Goal: Task Accomplishment & Management: Use online tool/utility

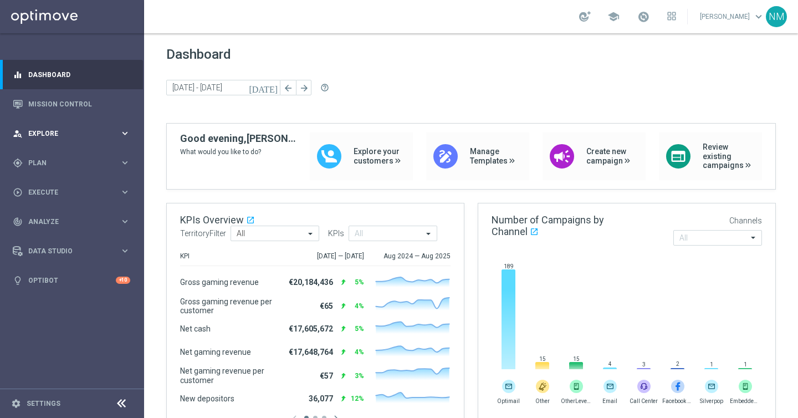
click at [83, 130] on span "Explore" at bounding box center [73, 133] width 91 height 7
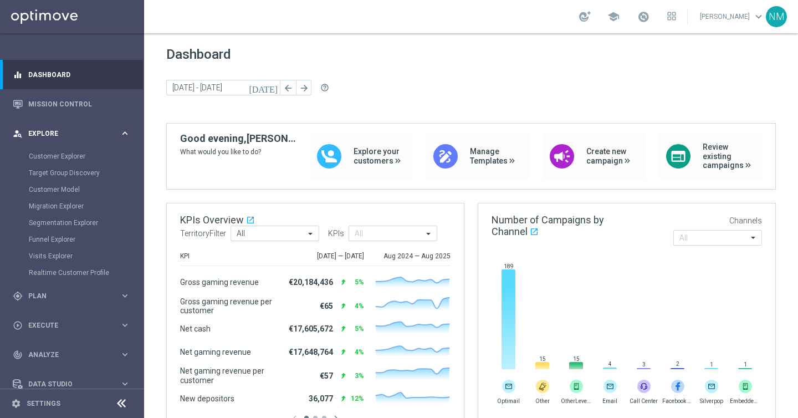
click at [77, 132] on span "Explore" at bounding box center [73, 133] width 91 height 7
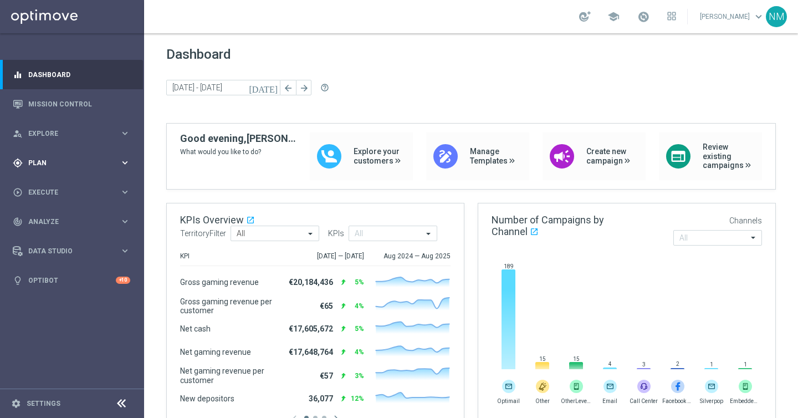
click at [53, 173] on div "gps_fixed Plan keyboard_arrow_right" at bounding box center [71, 162] width 143 height 29
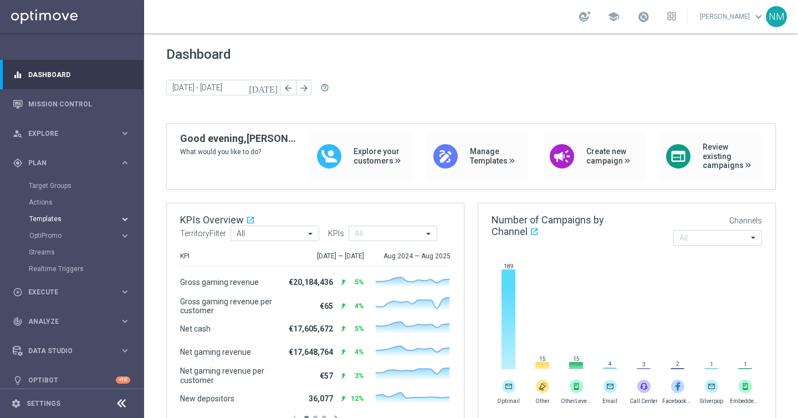
click at [45, 219] on span "Templates" at bounding box center [68, 219] width 79 height 7
drag, startPoint x: 45, startPoint y: 238, endPoint x: 89, endPoint y: 183, distance: 69.4
click at [45, 237] on link "Optimail" at bounding box center [74, 235] width 81 height 9
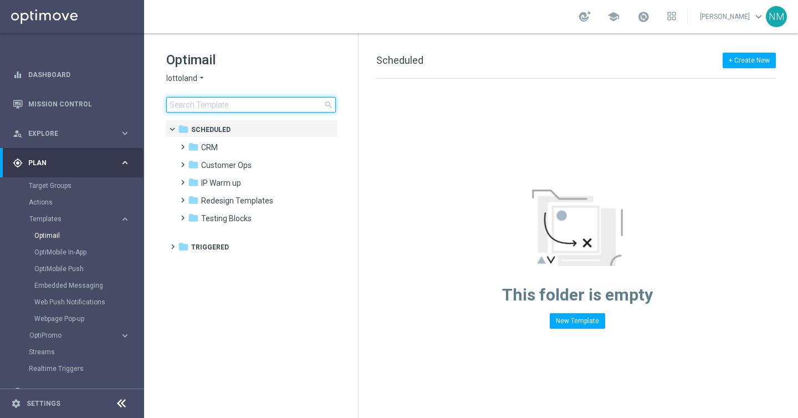
click at [239, 104] on input at bounding box center [251, 105] width 170 height 16
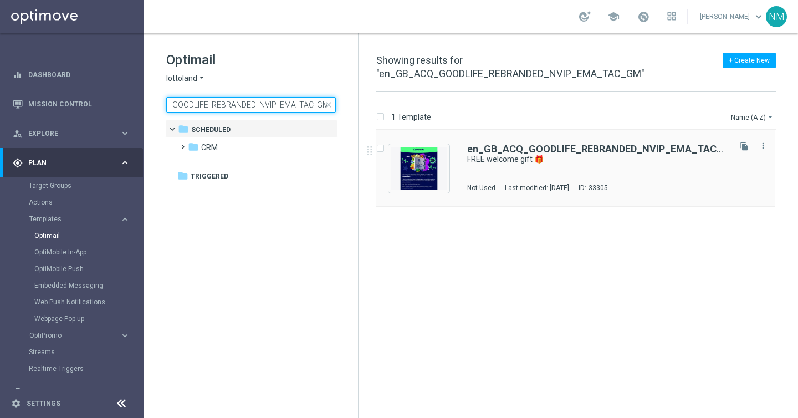
type input "en_GB_ACQ_GOODLIFE_REBRANDED_NVIP_EMA_TAC_GM"
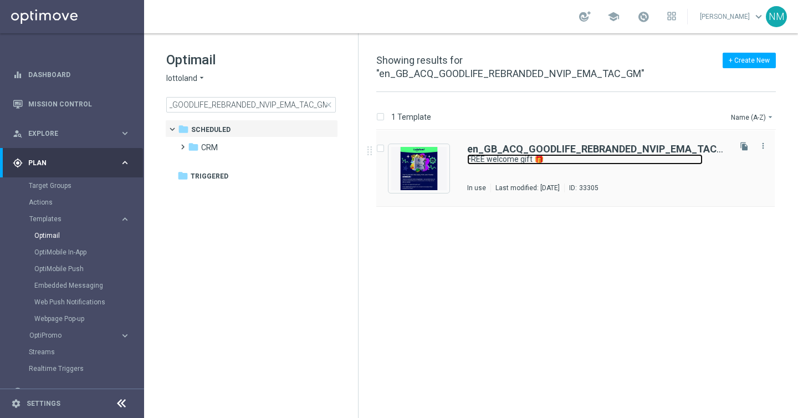
click at [521, 162] on link "FREE welcome gift 🎁" at bounding box center [585, 159] width 236 height 11
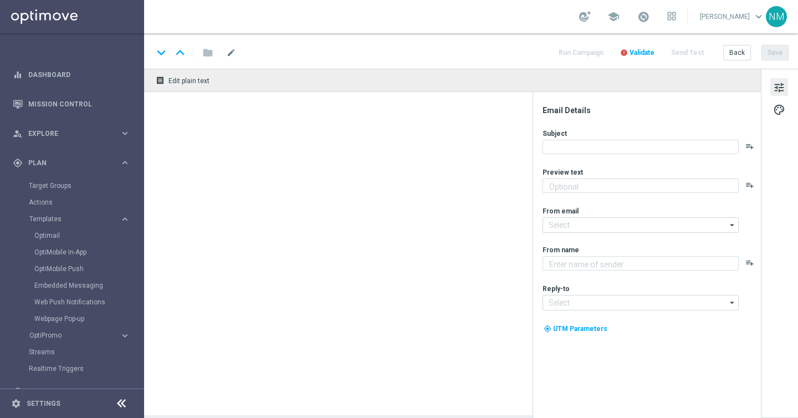
type textarea "Don’t miss out — register to claim!"
type input "[EMAIL_ADDRESS][DOMAIN_NAME]"
type textarea "Lottoland"
type input "[EMAIL_ADDRESS][DOMAIN_NAME]"
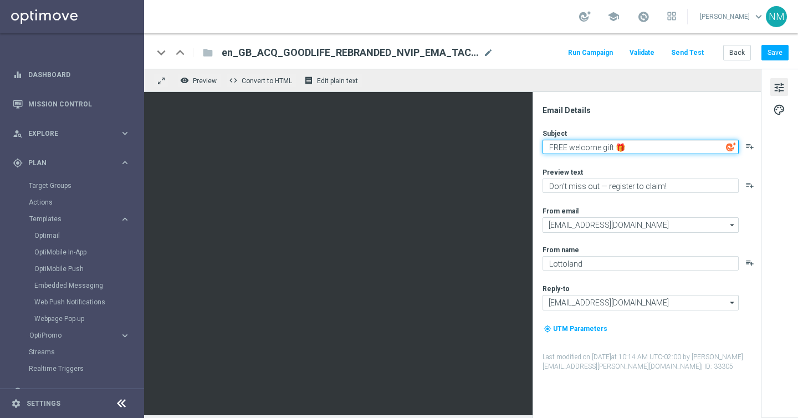
click at [589, 146] on textarea "FREE welcome gift 🎁" at bounding box center [641, 147] width 196 height 14
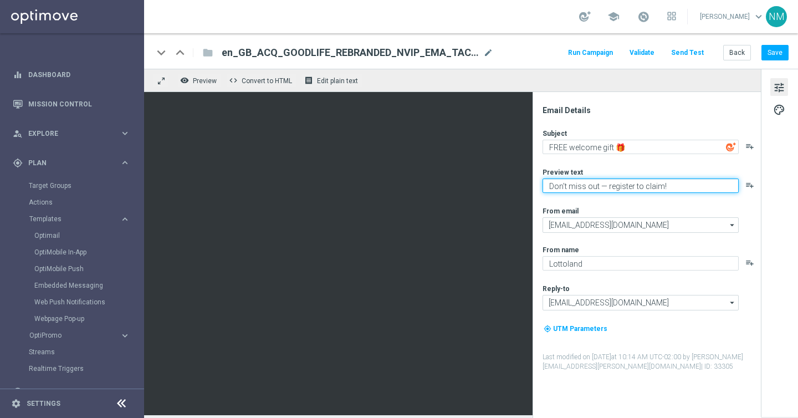
click at [569, 183] on textarea "Don’t miss out — register to claim!" at bounding box center [641, 185] width 196 height 14
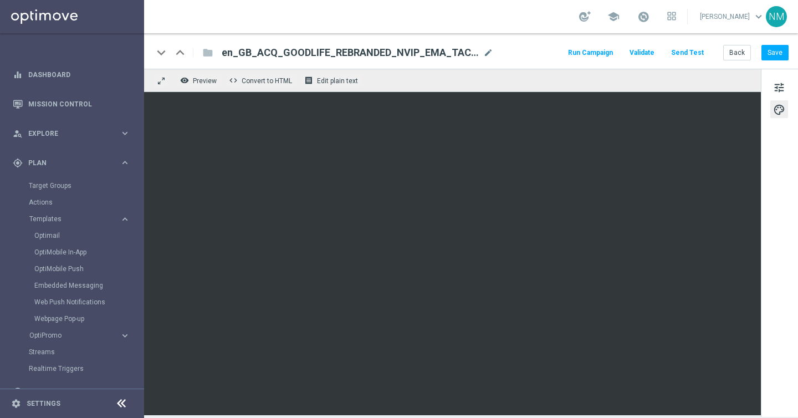
click at [230, 51] on span "en_GB_ACQ_GOODLIFE_REBRANDED_NVIP_EMA_TAC_GM" at bounding box center [350, 52] width 257 height 13
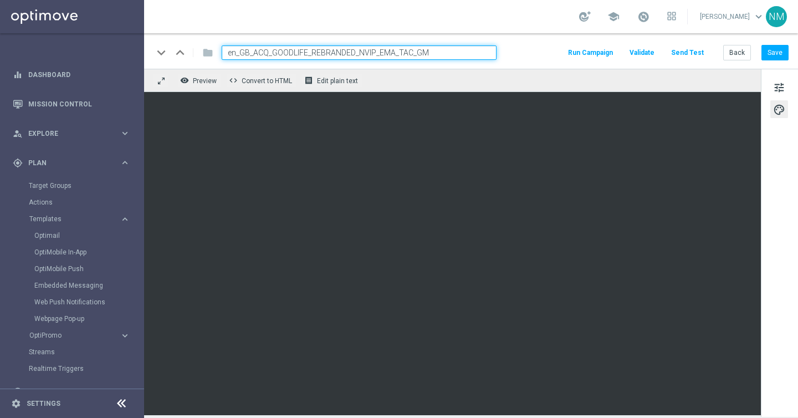
click at [230, 51] on input "en_GB_ACQ_GOODLIFE_REBRANDED_NVIP_EMA_TAC_GM" at bounding box center [359, 52] width 275 height 14
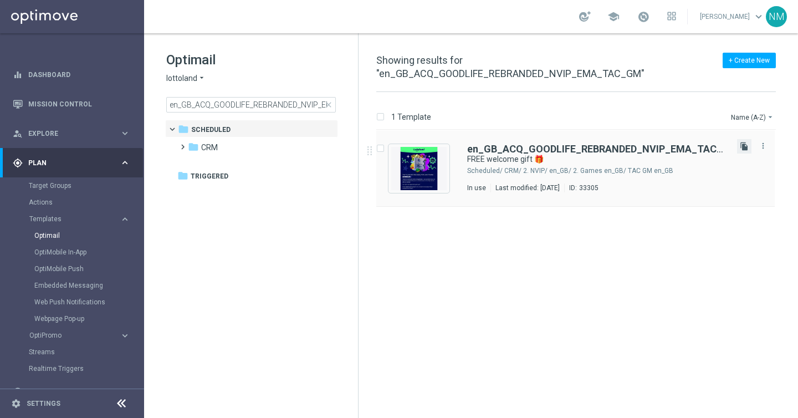
click at [743, 148] on icon "file_copy" at bounding box center [744, 146] width 9 height 9
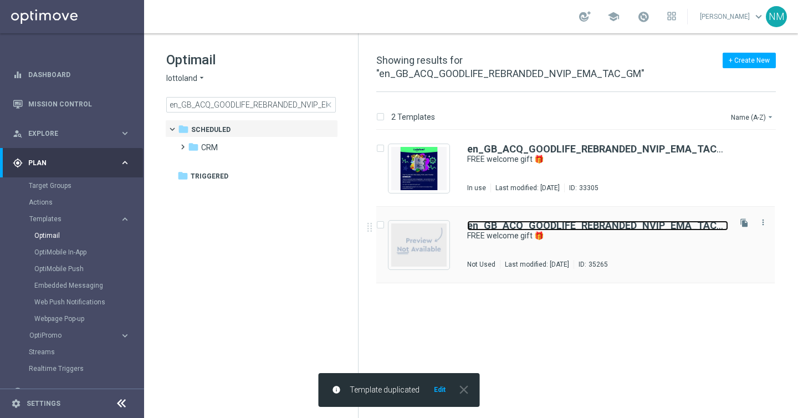
click at [488, 228] on b "en_GB_ACQ_GOODLIFE_REBRANDED_NVIP_EMA_TAC_GM" at bounding box center [602, 225] width 271 height 12
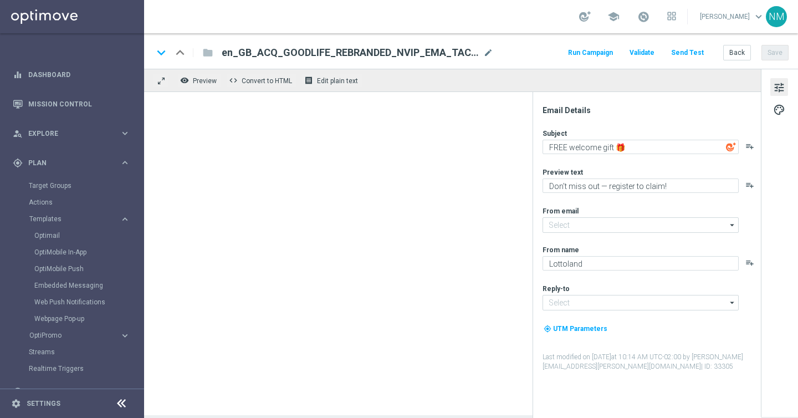
type input "[EMAIL_ADDRESS][DOMAIN_NAME]"
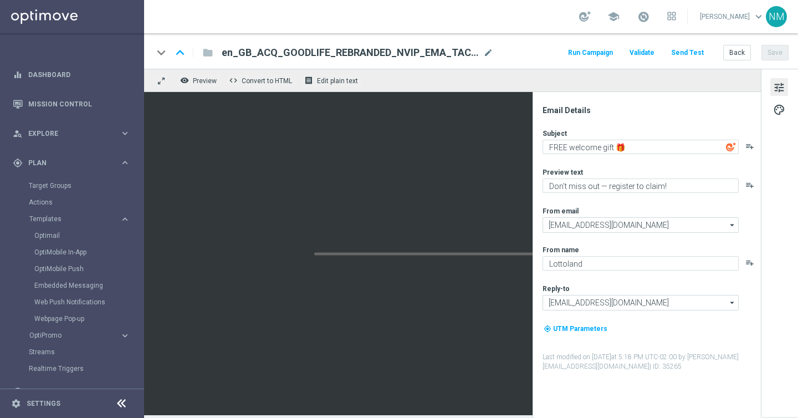
click at [335, 57] on span "en_GB_ACQ_GOODLIFE_REBRANDED_NVIP_EMA_TAC_GM(1)" at bounding box center [350, 52] width 257 height 13
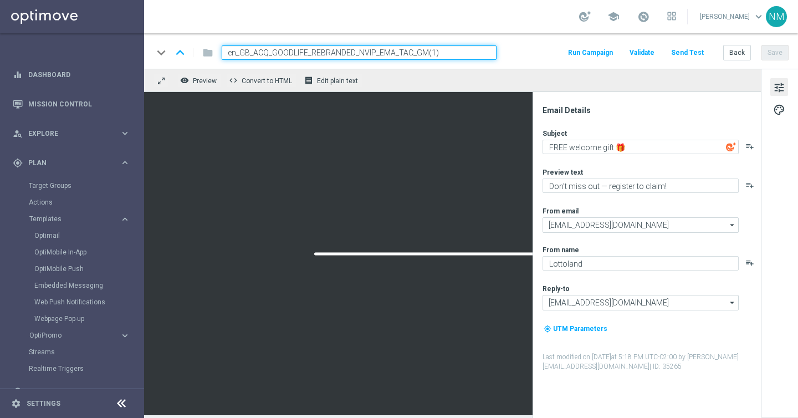
click at [390, 55] on input "en_GB_ACQ_GOODLIFE_REBRANDED_NVIP_EMA_TAC_GM(1)" at bounding box center [359, 52] width 275 height 14
click at [434, 55] on input "en_GB_ACQ_GOODLIFE_REBRANDED_NVIP_EMA_TAC_GM(1)" at bounding box center [359, 52] width 275 height 14
drag, startPoint x: 446, startPoint y: 55, endPoint x: 428, endPoint y: 54, distance: 17.7
click at [428, 54] on input "en_GB_ACQ_GOODLIFE_REBRANDED_NVIP_EMA_TAC_GM(1)" at bounding box center [359, 52] width 275 height 14
drag, startPoint x: 354, startPoint y: 54, endPoint x: 312, endPoint y: 54, distance: 42.1
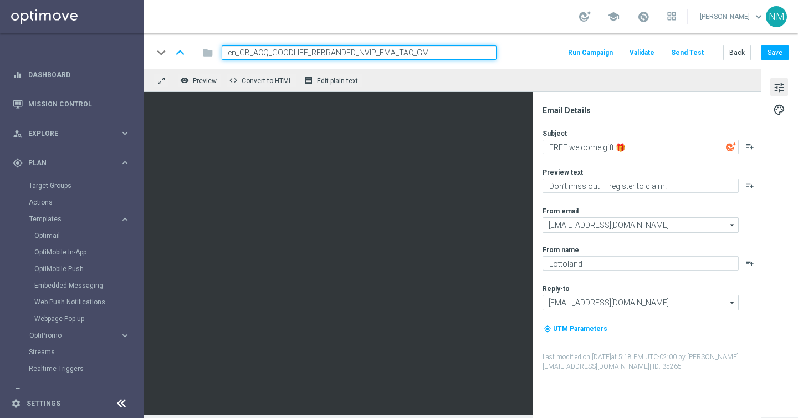
click at [312, 54] on input "en_GB_ACQ_GOODLIFE_REBRANDED_NVIP_EMA_TAC_GM" at bounding box center [359, 52] width 275 height 14
type input "en_GB_ACQ_GOODLIFE_50FS_NVIP_EMA_TAC_GM"
click at [436, 50] on input "en_GB_ACQ_GOODLIFE_50FS_NVIP_EMA_TAC_GM" at bounding box center [359, 52] width 275 height 14
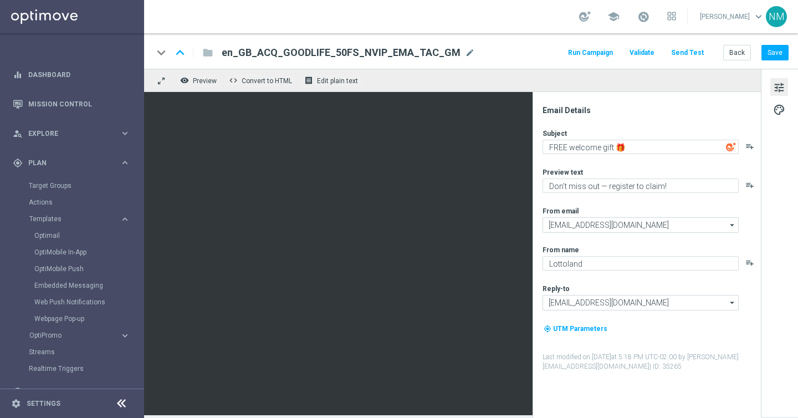
click at [249, 45] on div "en_GB_ACQ_GOODLIFE_50FS_NVIP_EMA_TAC_GM mode_edit" at bounding box center [348, 52] width 253 height 14
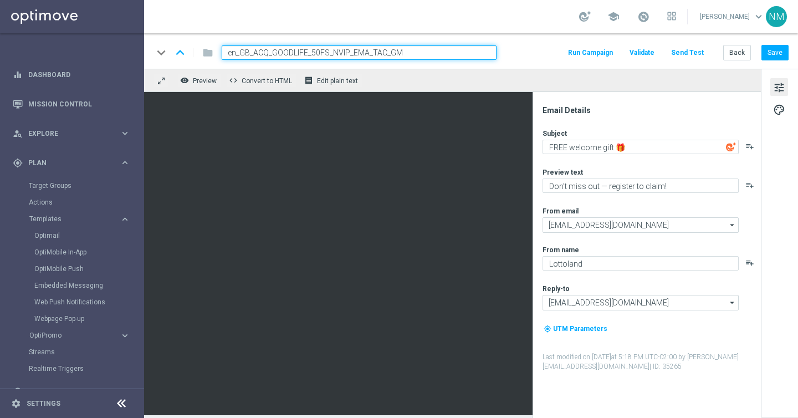
click at [249, 50] on input "en_GB_ACQ_GOODLIFE_50FS_NVIP_EMA_TAC_GM" at bounding box center [359, 52] width 275 height 14
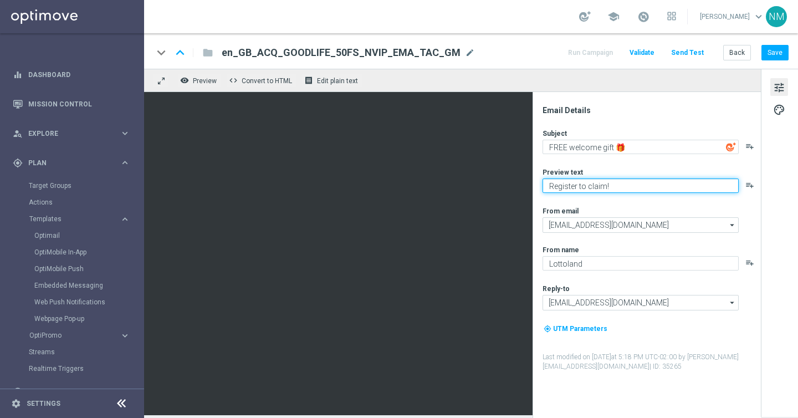
type textarea "Register to claim!"
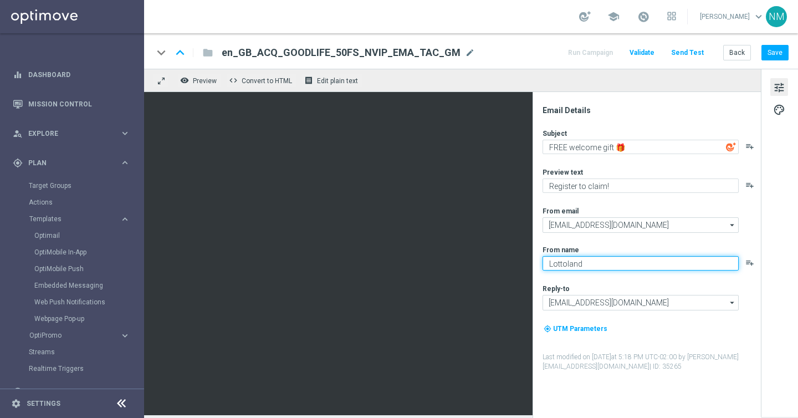
click at [622, 262] on textarea "Lottoland" at bounding box center [641, 263] width 196 height 14
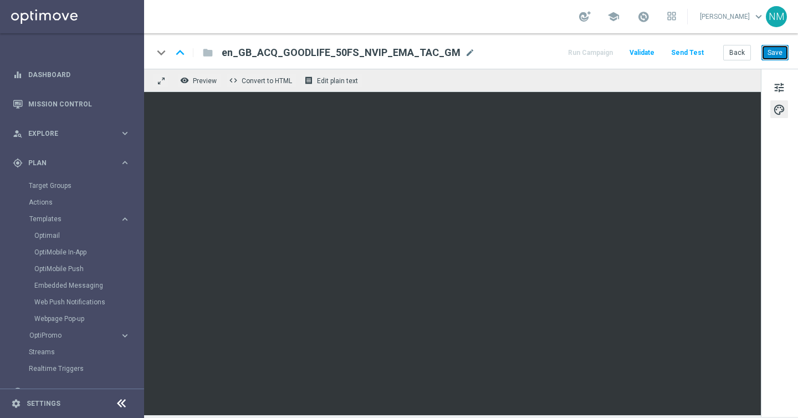
click at [782, 55] on button "Save" at bounding box center [774, 53] width 27 height 16
click at [636, 54] on span "Validate" at bounding box center [642, 53] width 25 height 8
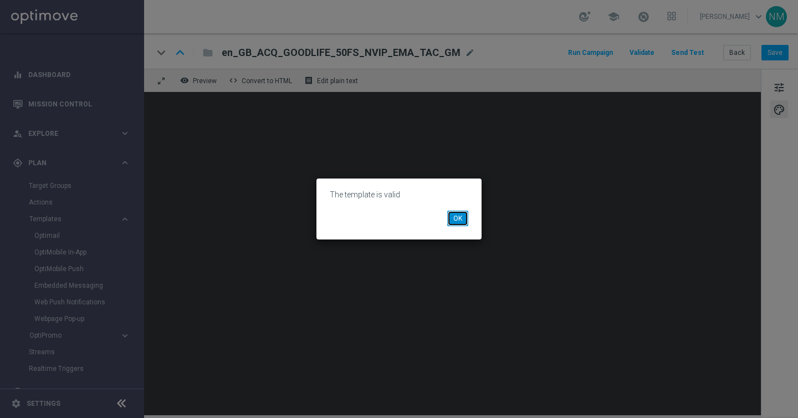
click at [455, 217] on button "OK" at bounding box center [457, 219] width 21 height 16
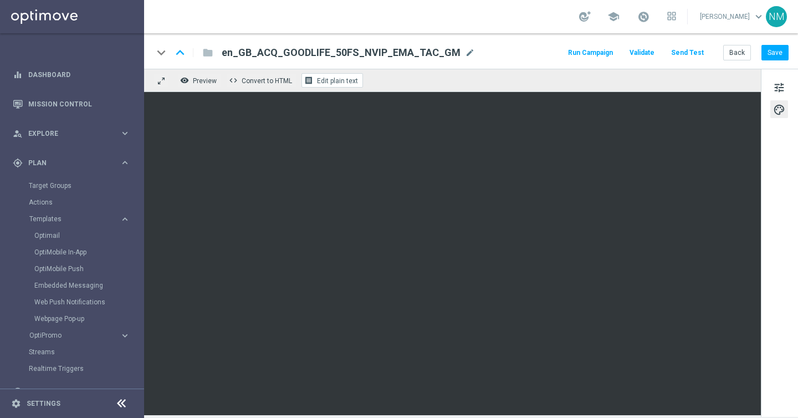
click at [331, 79] on span "Edit plain text" at bounding box center [337, 81] width 41 height 8
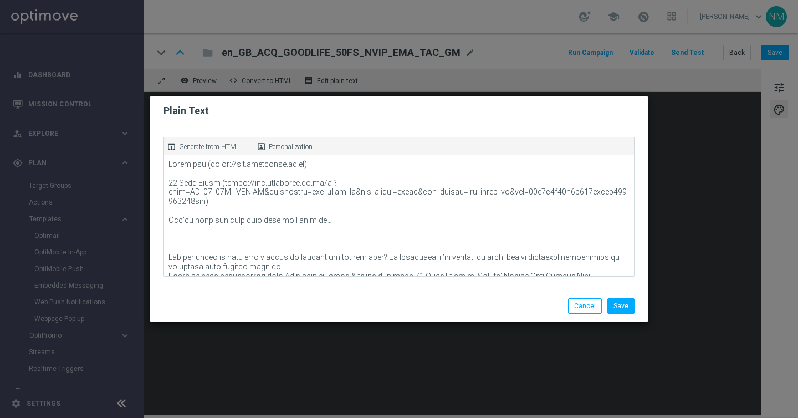
click at [223, 143] on p "Generate from HTML" at bounding box center [209, 147] width 60 height 10
click at [621, 308] on button "Save" at bounding box center [620, 306] width 27 height 16
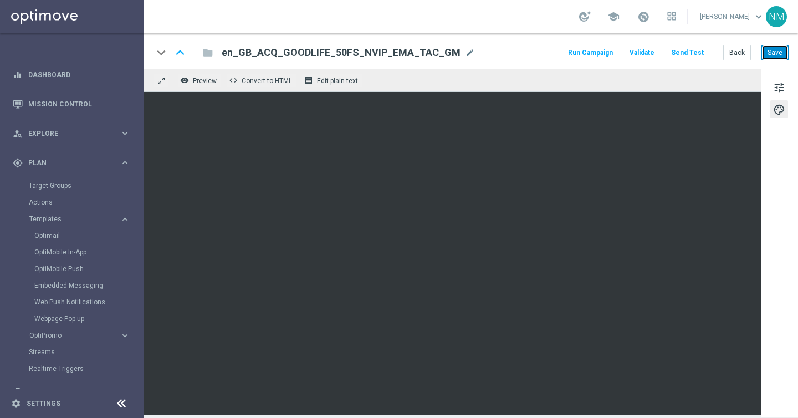
click at [771, 55] on button "Save" at bounding box center [774, 53] width 27 height 16
click at [689, 53] on button "Send Test" at bounding box center [687, 52] width 36 height 15
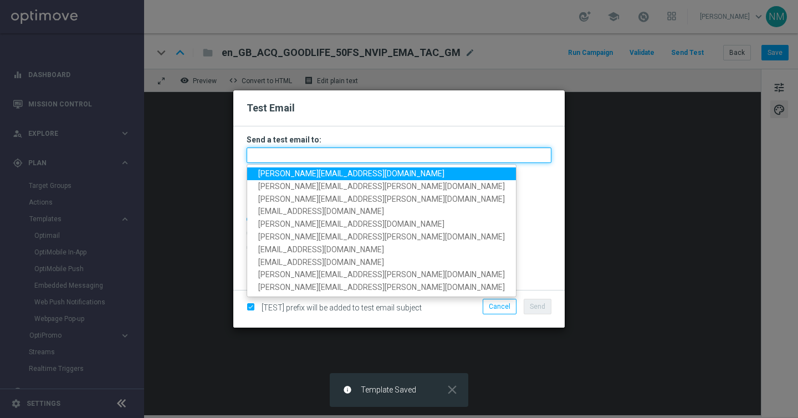
click at [388, 153] on input "text" at bounding box center [399, 155] width 305 height 16
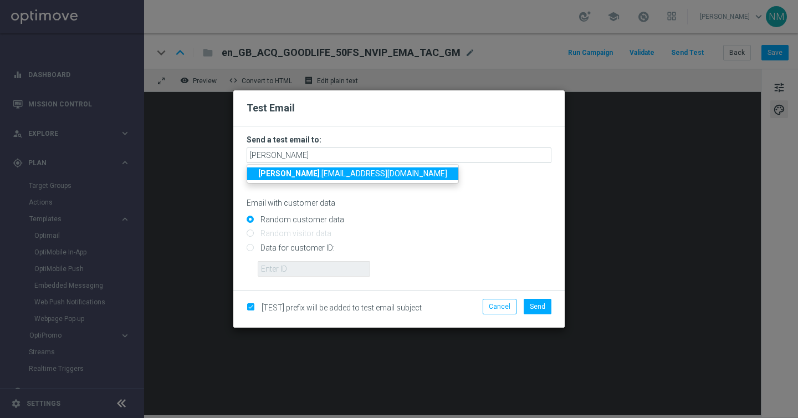
click at [337, 172] on span "[PERSON_NAME] .[EMAIL_ADDRESS][DOMAIN_NAME]" at bounding box center [352, 173] width 189 height 9
type input "[PERSON_NAME][EMAIL_ADDRESS][DOMAIN_NAME]"
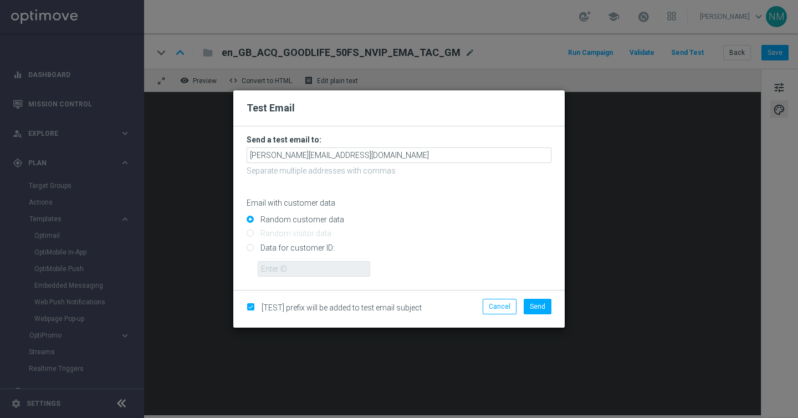
click at [312, 245] on input "Data for customer ID:" at bounding box center [399, 252] width 305 height 16
radio input "true"
click at [311, 264] on input "text" at bounding box center [314, 269] width 112 height 16
paste input "4832825"
type input "4832825"
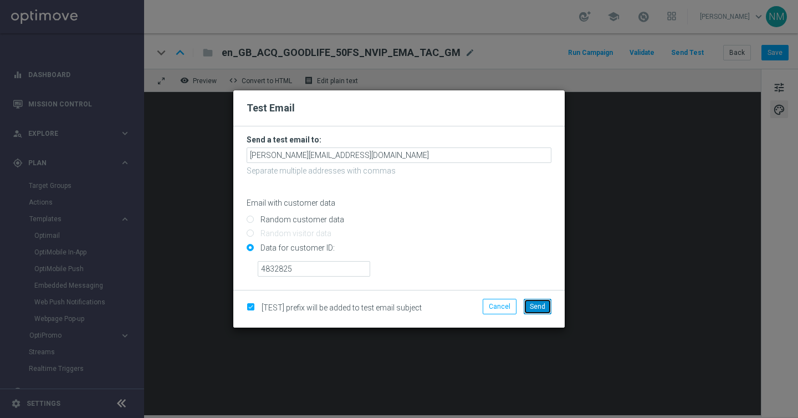
click at [543, 306] on span "Send" at bounding box center [538, 307] width 16 height 8
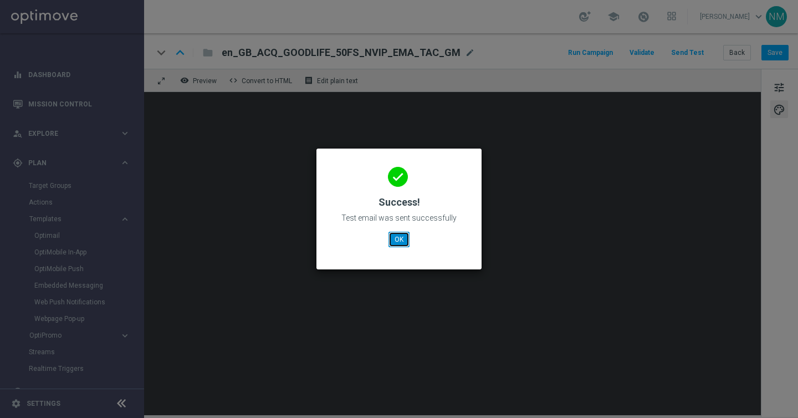
click at [399, 239] on button "OK" at bounding box center [398, 240] width 21 height 16
